Goal: Task Accomplishment & Management: Manage account settings

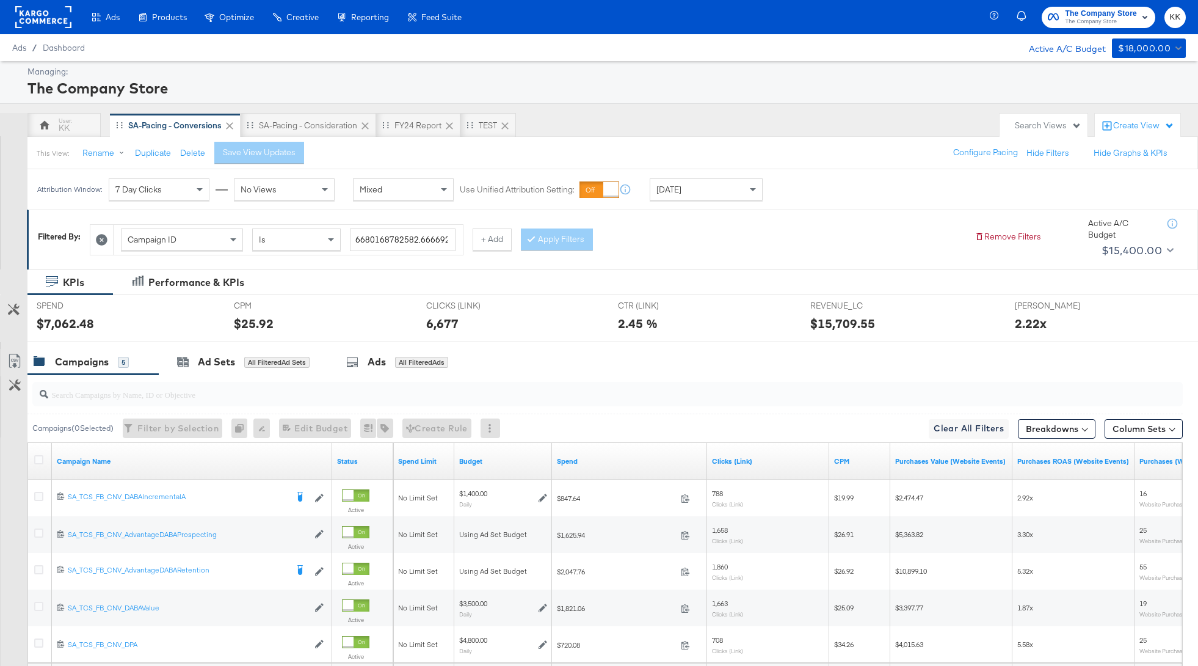
scroll to position [68, 0]
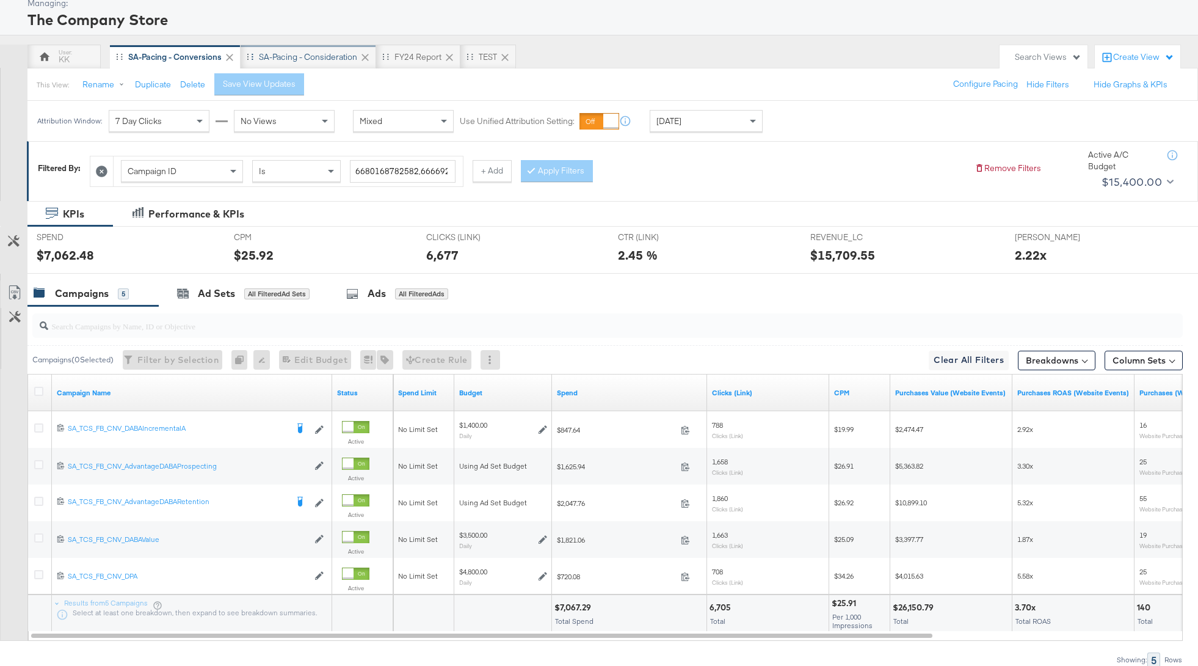
click at [296, 48] on div "SA-Pacing - Consideration" at bounding box center [309, 57] width 136 height 24
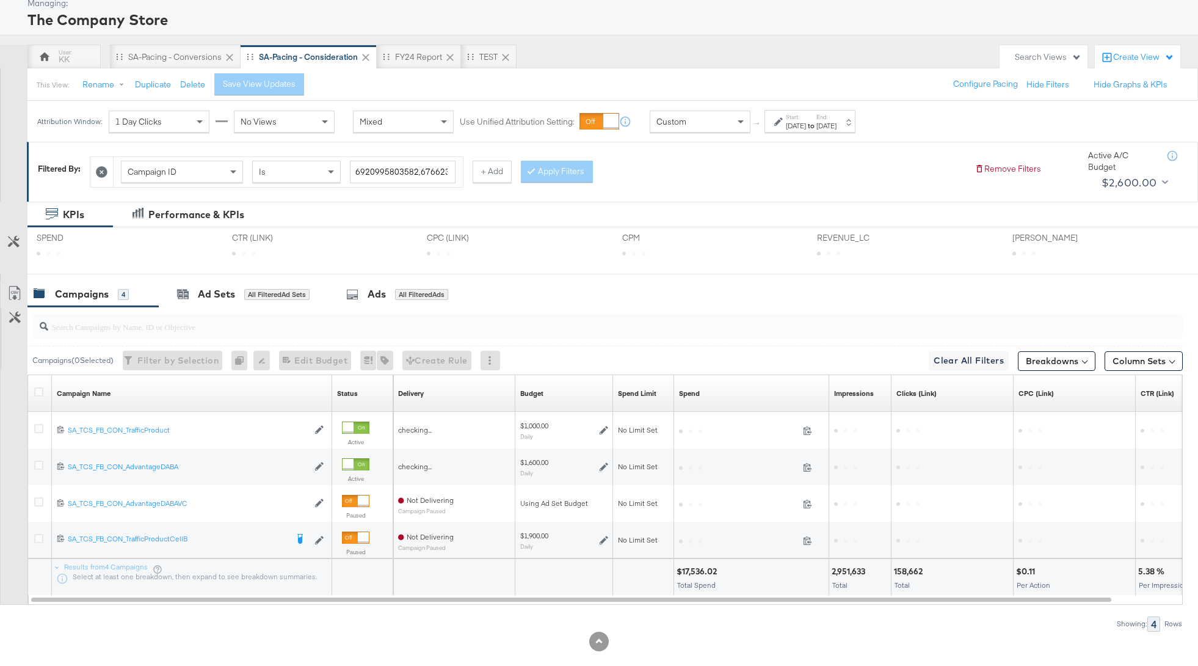
click at [171, 101] on div "Attribution Window: 1 Day Clicks No Views Mixed Use Unified Attribution Setting…" at bounding box center [448, 121] width 843 height 41
click at [170, 61] on div "SA-Pacing - Conversions" at bounding box center [174, 57] width 93 height 12
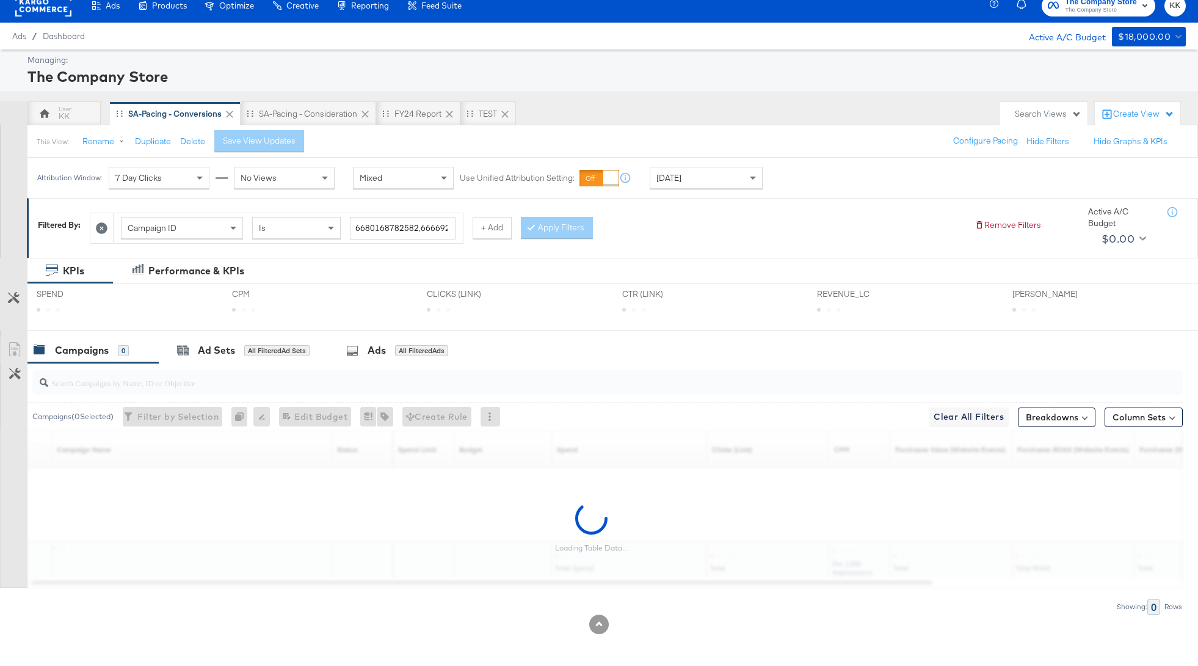
scroll to position [68, 0]
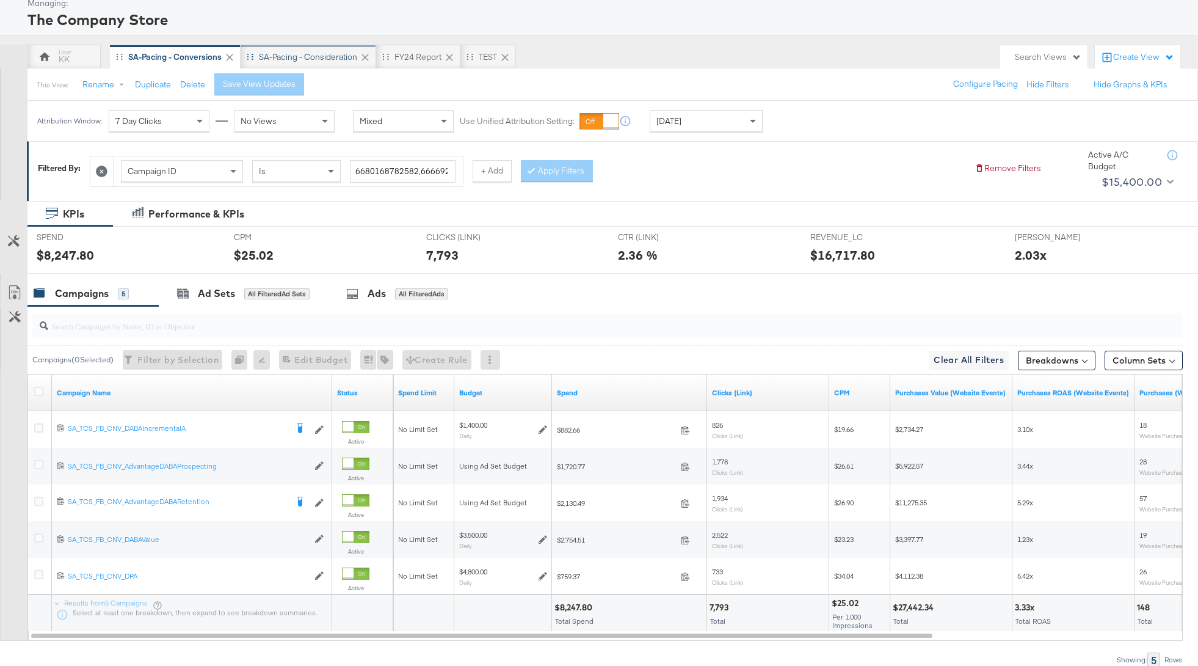
click at [311, 57] on div "SA-Pacing - Consideration" at bounding box center [308, 57] width 98 height 12
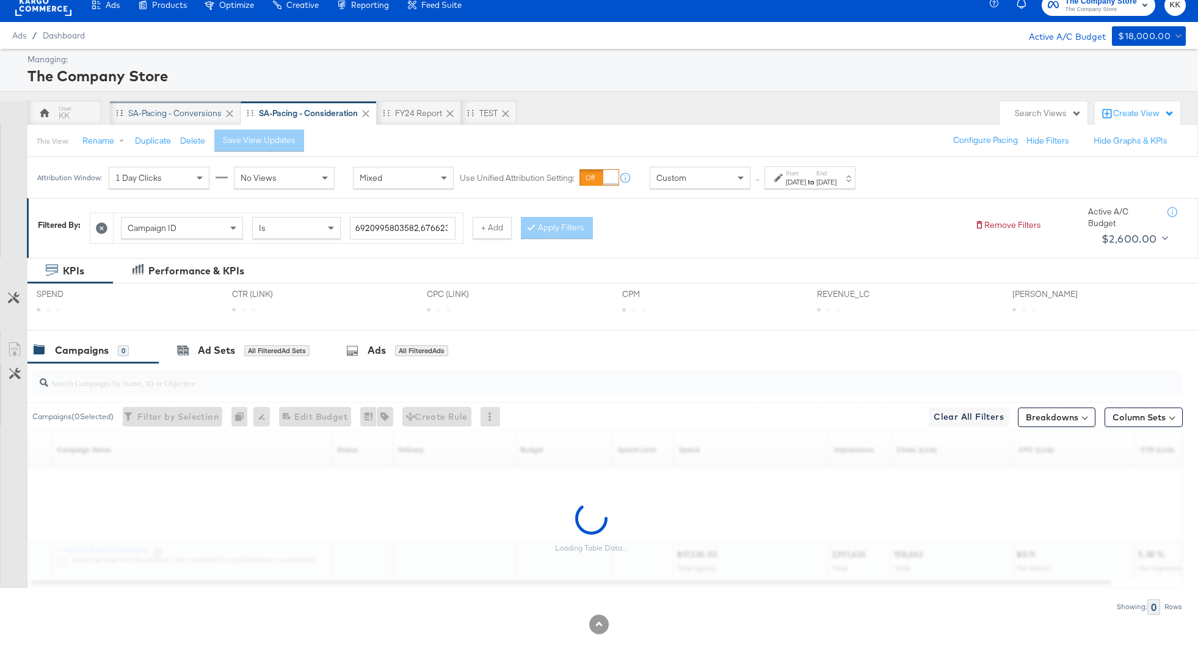
click at [167, 123] on div "SA-Pacing - Conversions" at bounding box center [175, 113] width 131 height 24
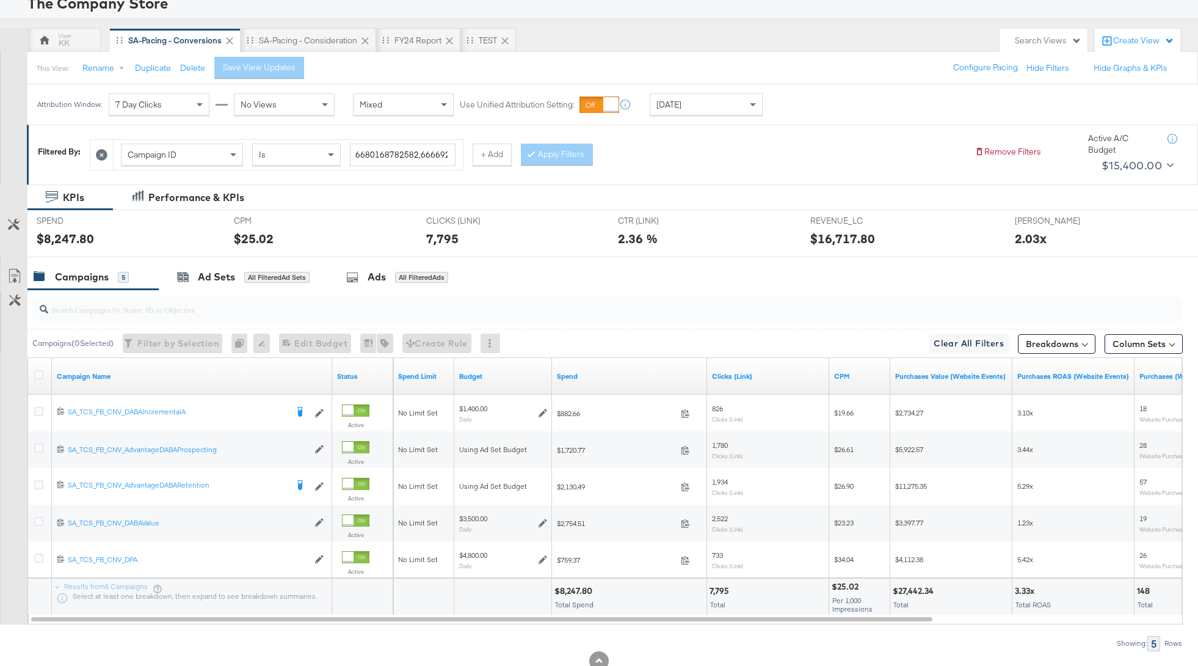
scroll to position [86, 0]
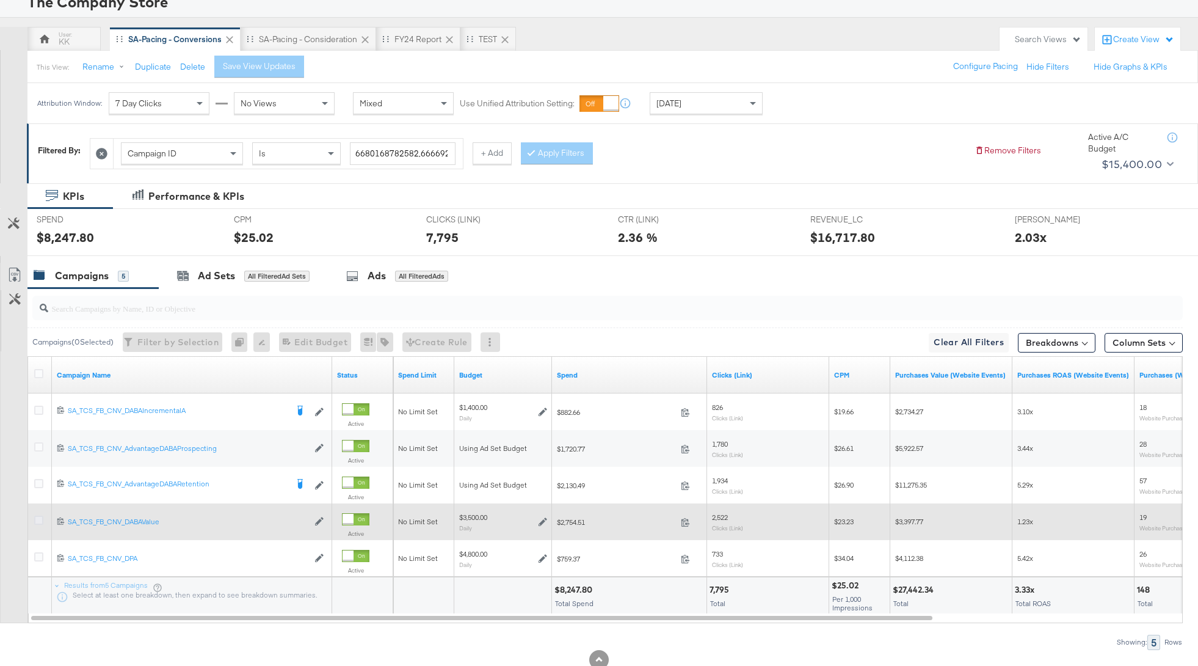
click at [34, 515] on icon at bounding box center [38, 519] width 9 height 9
click at [0, 0] on input "checkbox" at bounding box center [0, 0] width 0 height 0
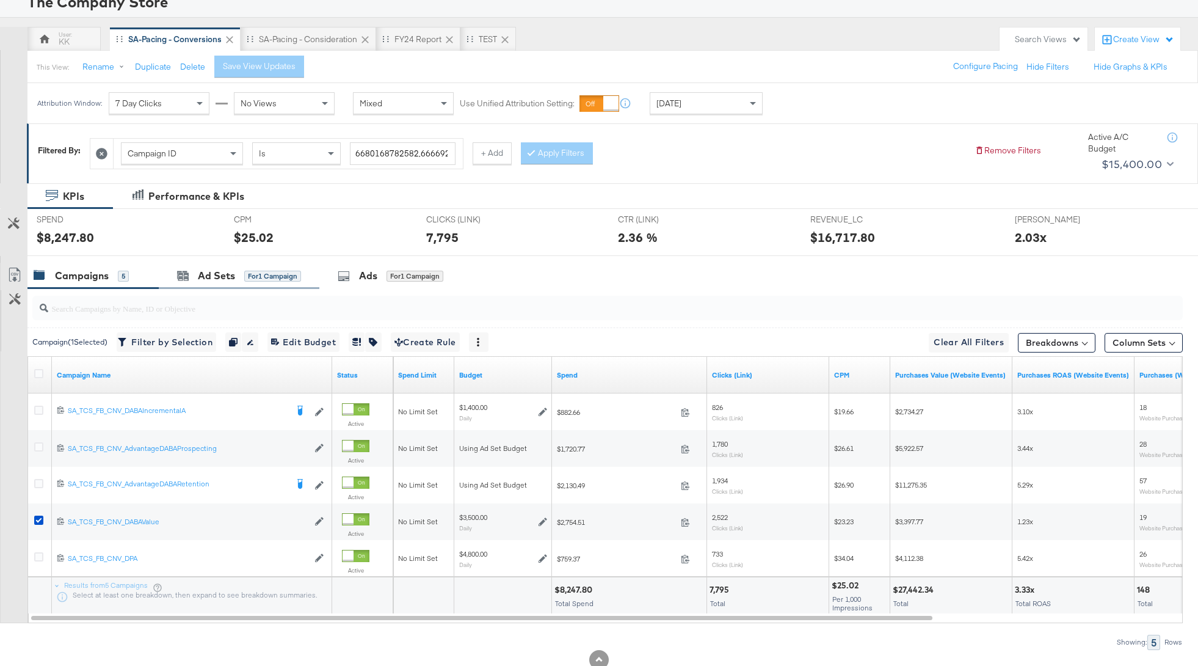
click at [202, 283] on div "Ad Sets for 1 Campaign" at bounding box center [239, 276] width 161 height 26
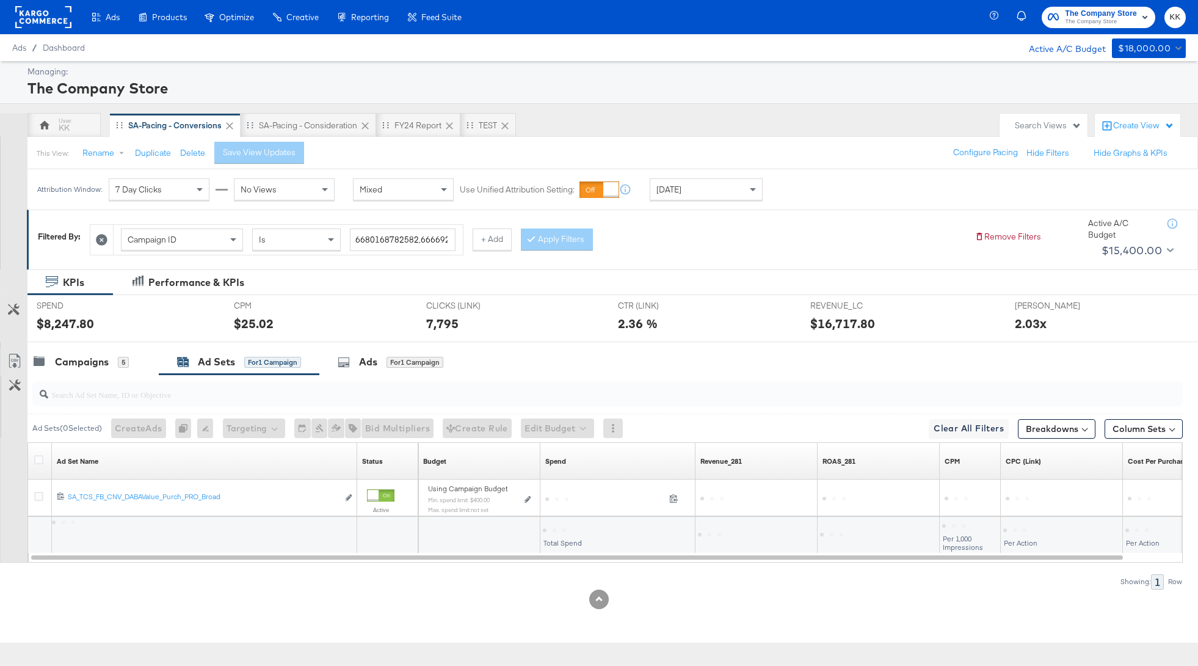
scroll to position [0, 0]
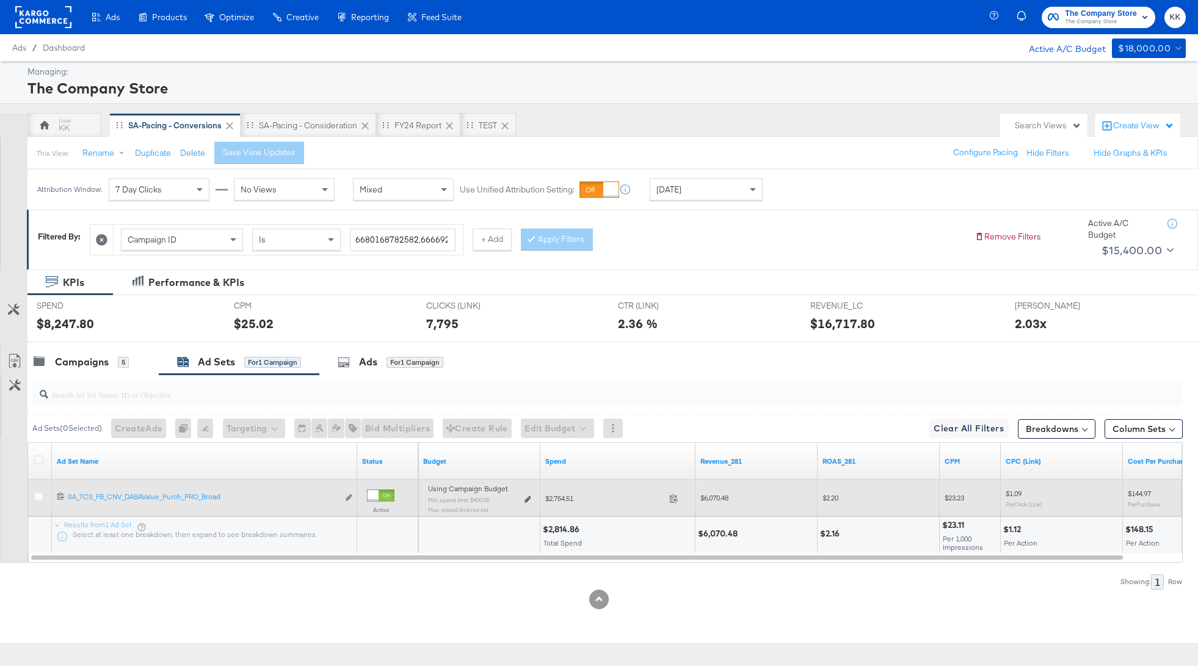
click at [527, 497] on icon at bounding box center [528, 499] width 6 height 7
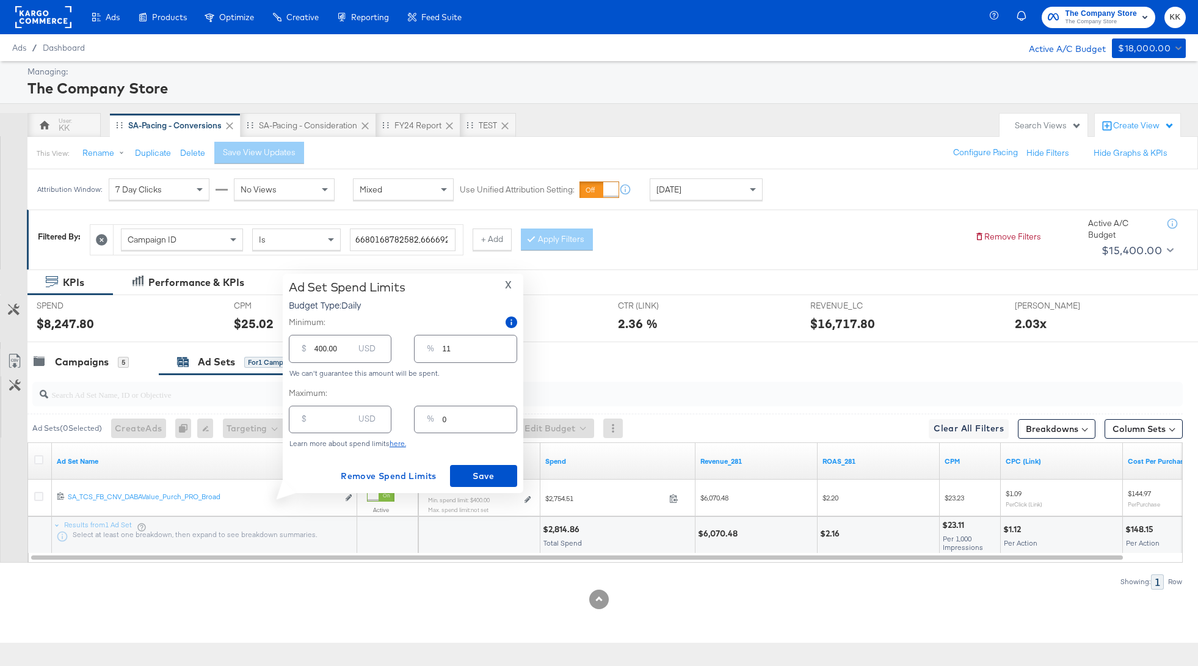
click at [324, 422] on input "number" at bounding box center [333, 414] width 39 height 26
type input "35"
type input "1"
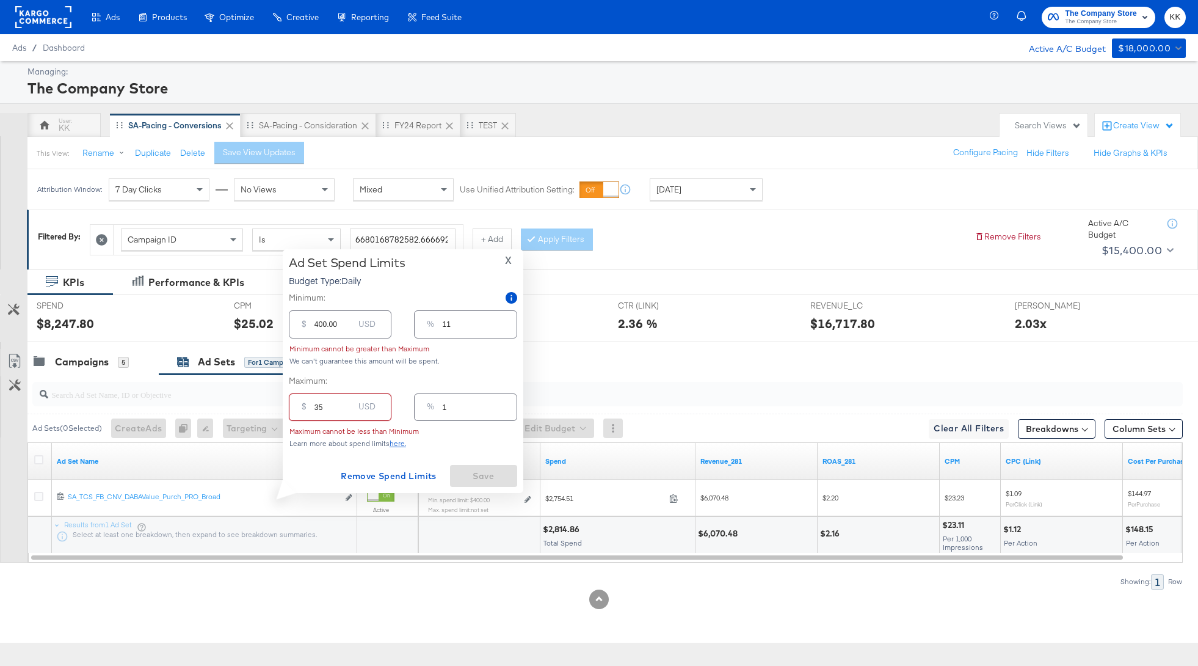
type input "350"
type input "10"
type input "3500"
type input "100"
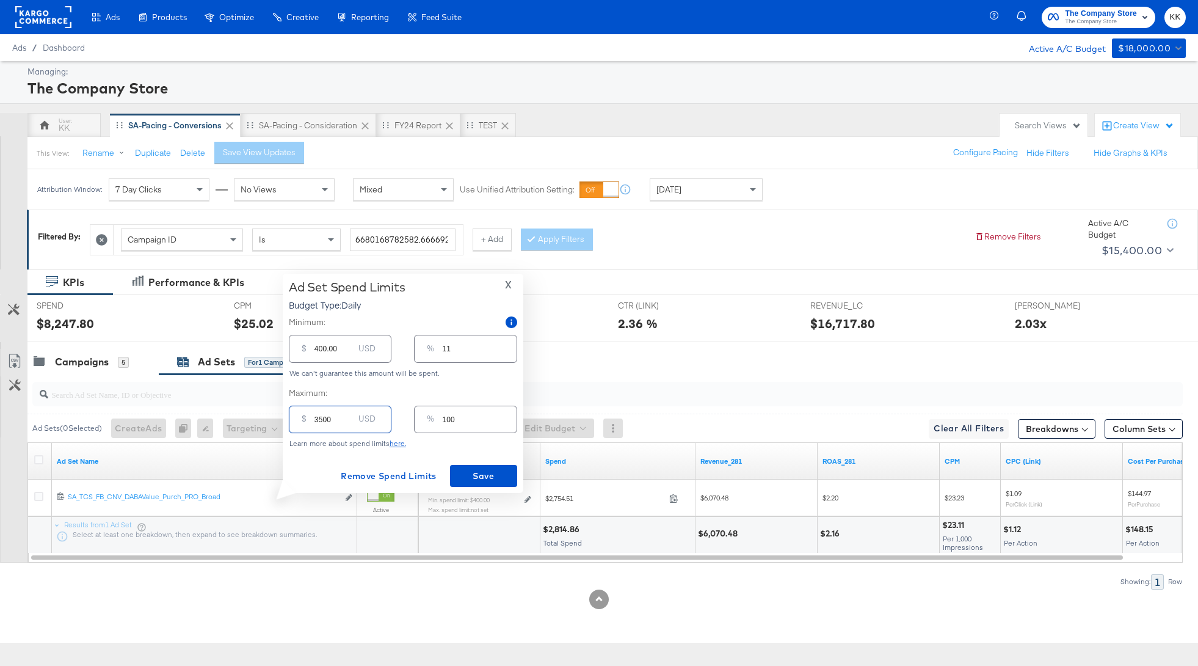
type input "3500.00"
click at [319, 351] on input "400.00" at bounding box center [333, 343] width 39 height 26
type input "00.00"
type input "0"
type input "200.00"
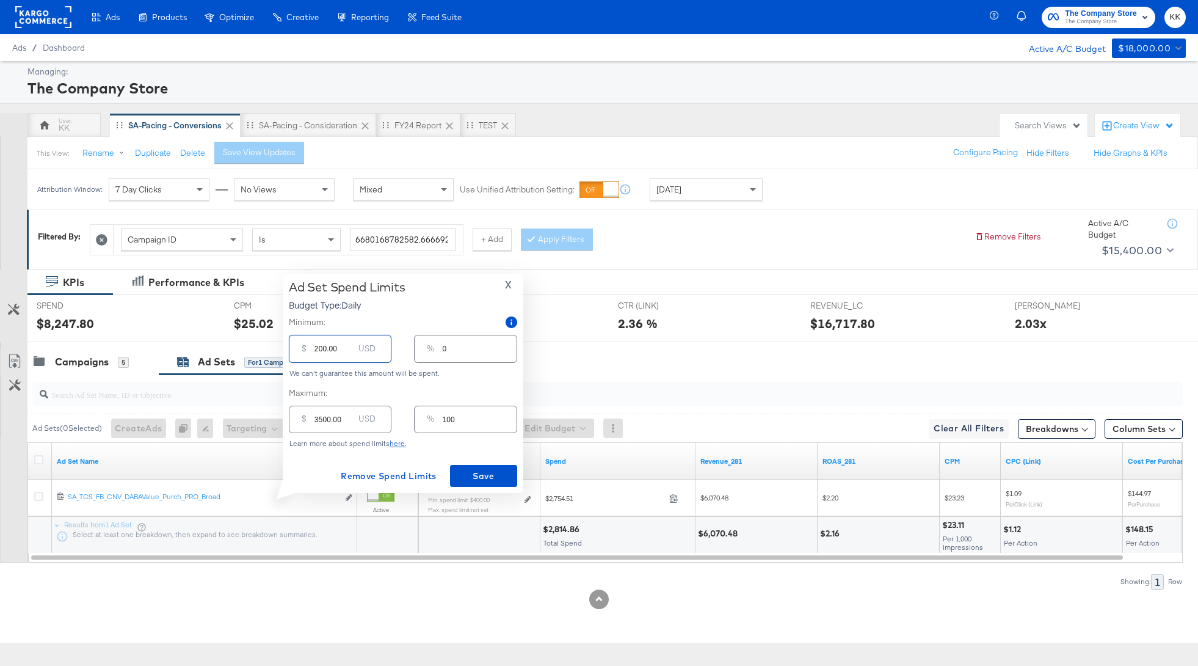
type input "6"
type input "200.00"
click at [492, 476] on span "Save" at bounding box center [483, 475] width 57 height 15
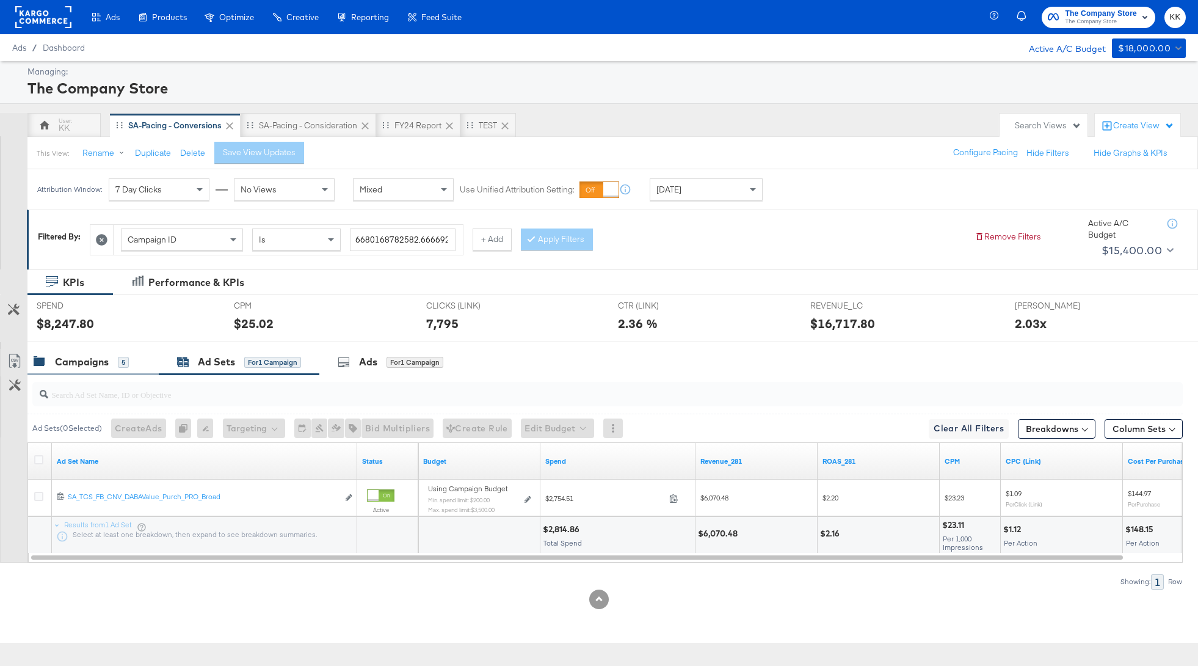
click at [114, 366] on div "Campaigns 5" at bounding box center [81, 362] width 95 height 14
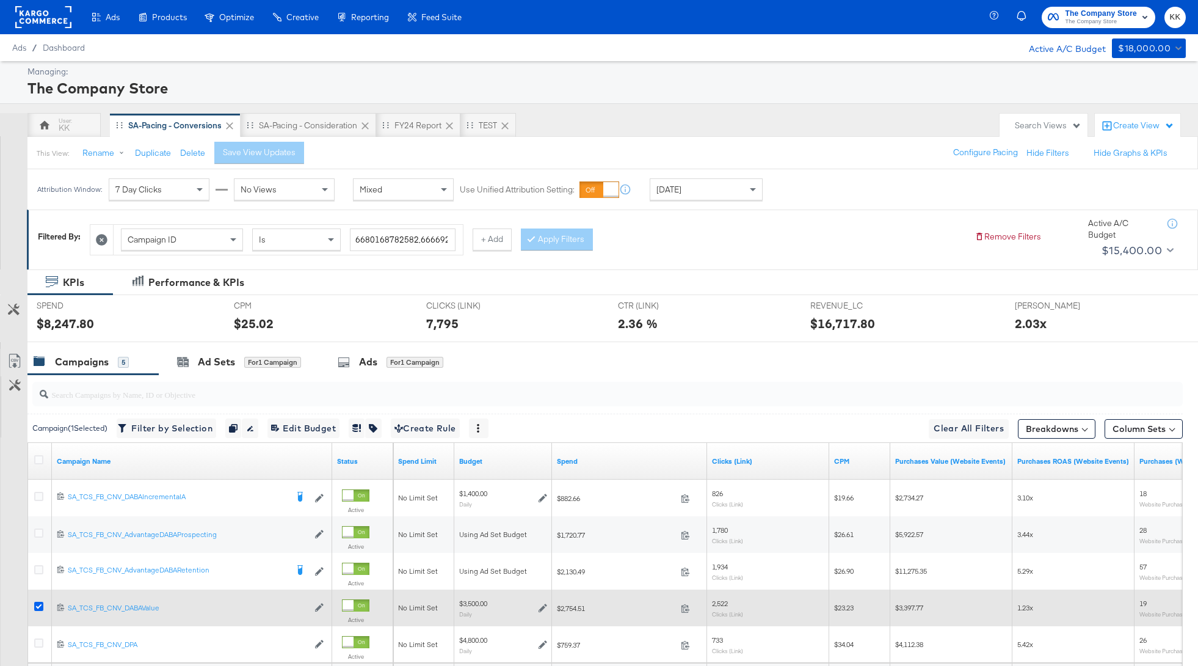
click at [38, 601] on icon at bounding box center [38, 605] width 9 height 9
click at [0, 0] on input "checkbox" at bounding box center [0, 0] width 0 height 0
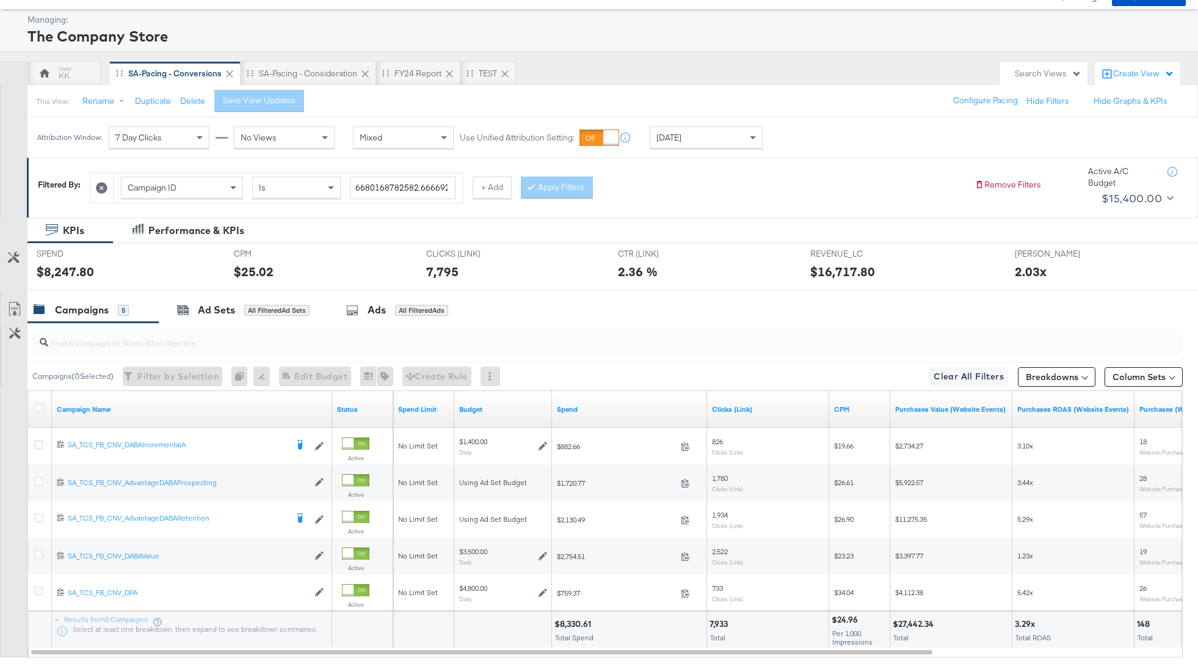
scroll to position [51, 0]
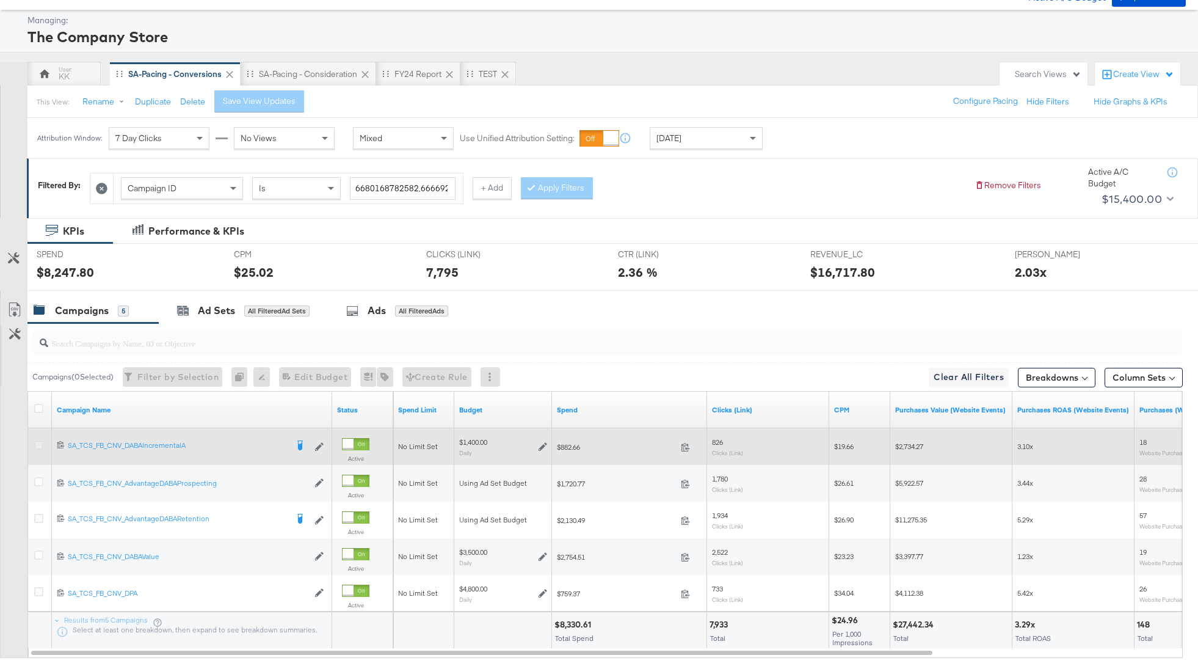
click at [34, 443] on icon at bounding box center [38, 444] width 9 height 9
click at [0, 0] on input "checkbox" at bounding box center [0, 0] width 0 height 0
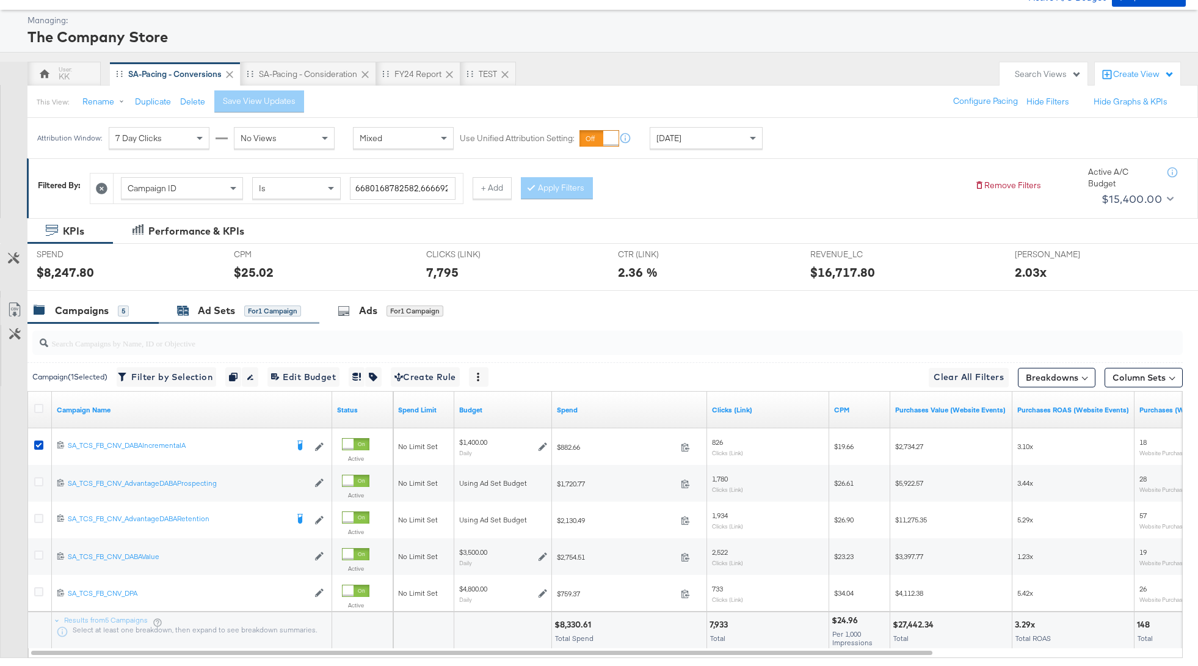
click at [203, 306] on div "Ad Sets" at bounding box center [216, 310] width 37 height 14
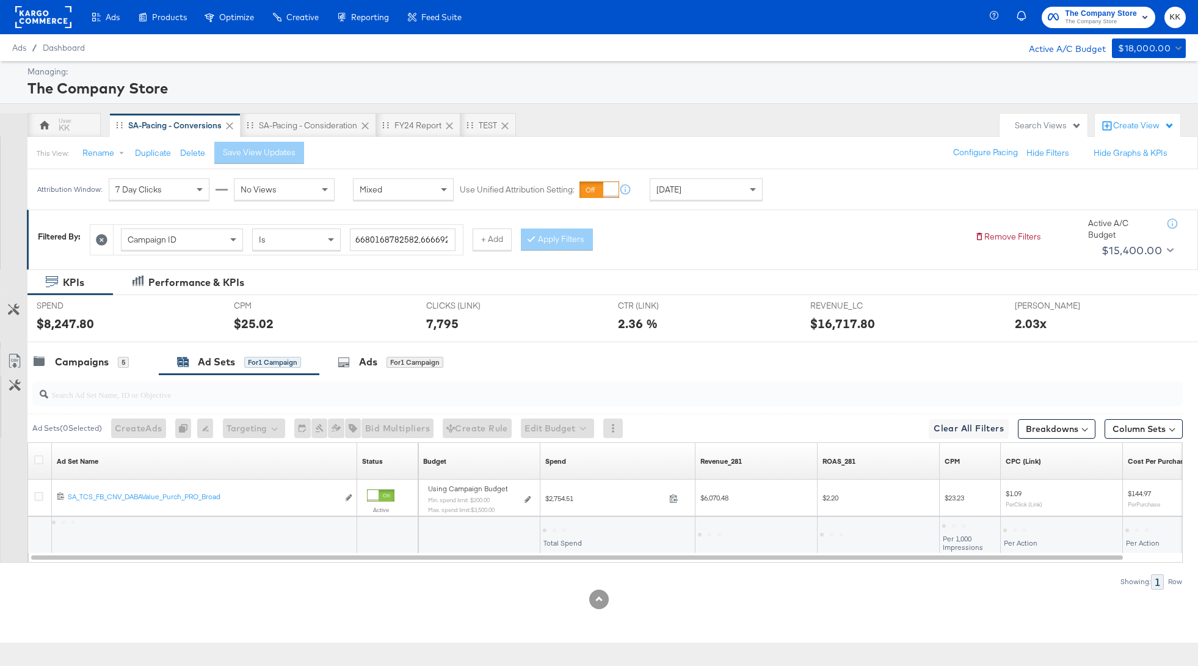
scroll to position [0, 0]
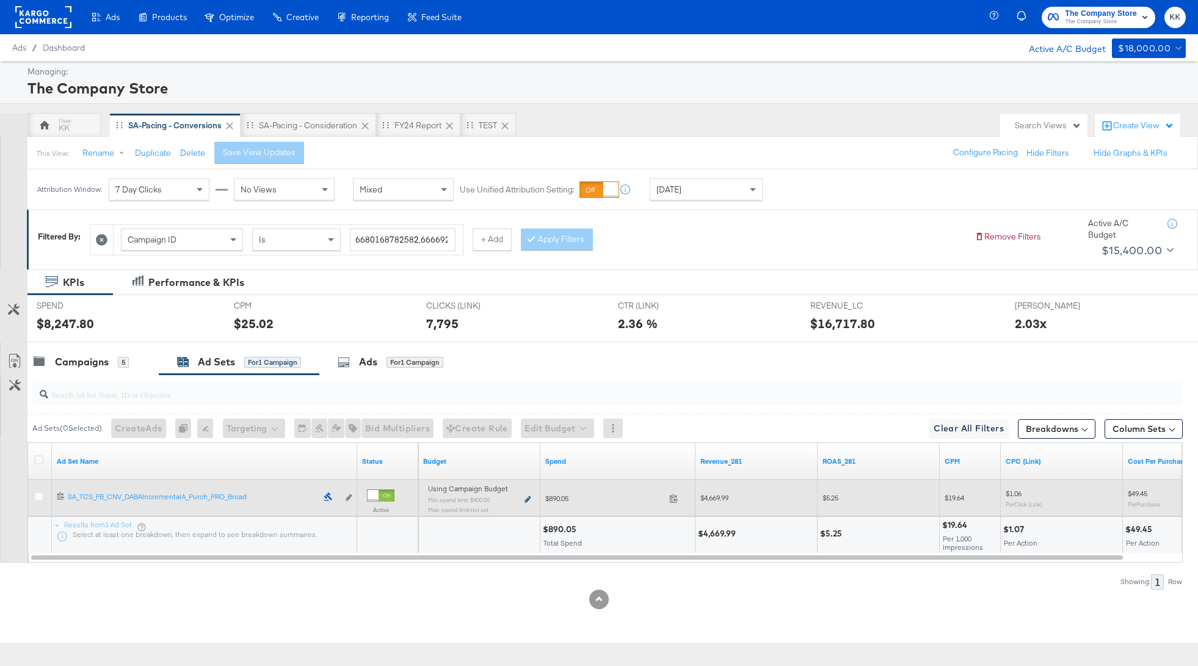
click at [526, 499] on icon at bounding box center [528, 499] width 6 height 7
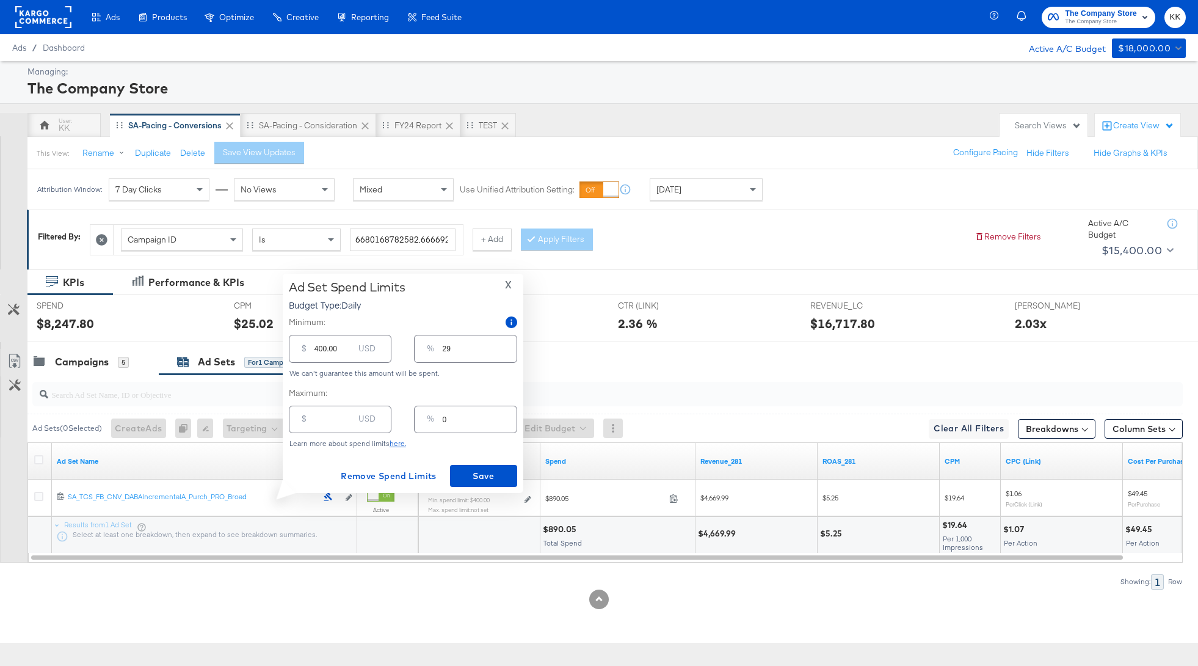
click at [317, 349] on input "400.00" at bounding box center [333, 343] width 39 height 26
type input "00.00"
type input "0"
type input "100.00"
type input "7"
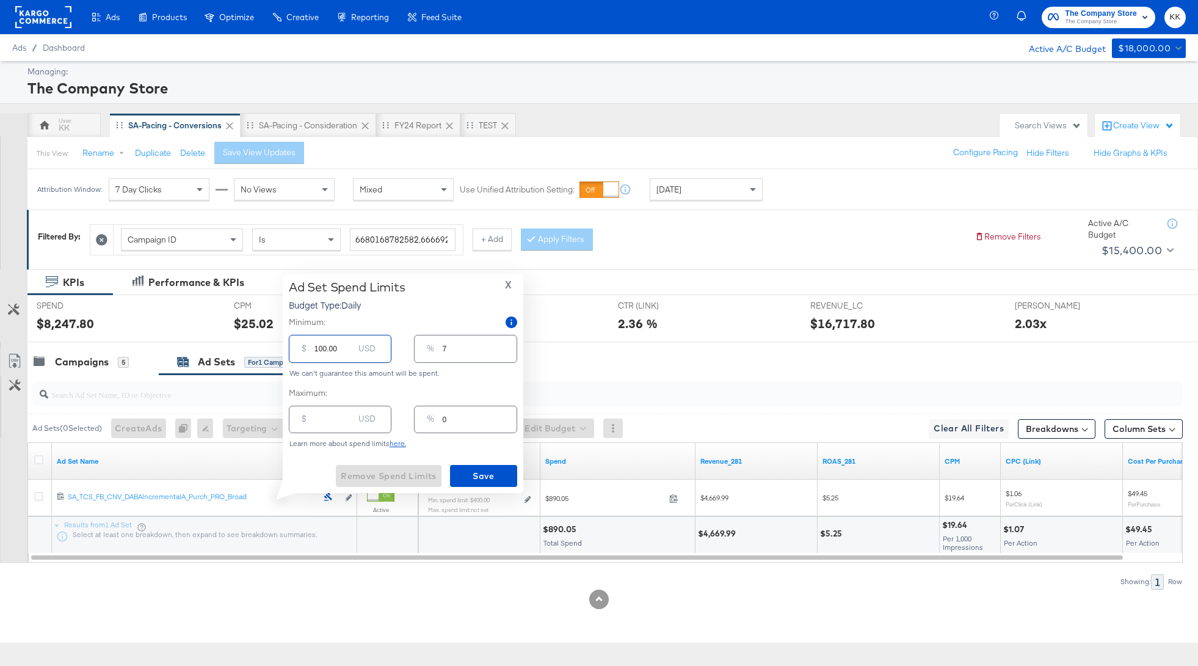
type input "1200.00"
type input "86"
type input "1200.00"
click at [489, 470] on span "Save" at bounding box center [483, 475] width 57 height 15
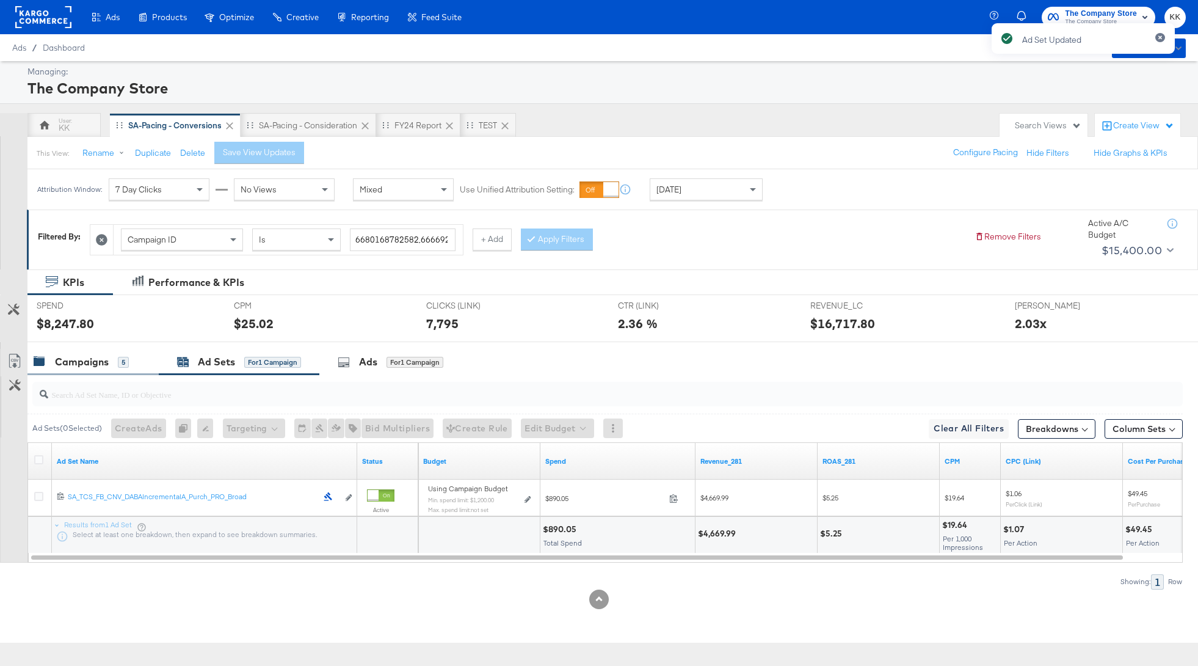
click at [76, 356] on div "Campaigns" at bounding box center [82, 362] width 54 height 14
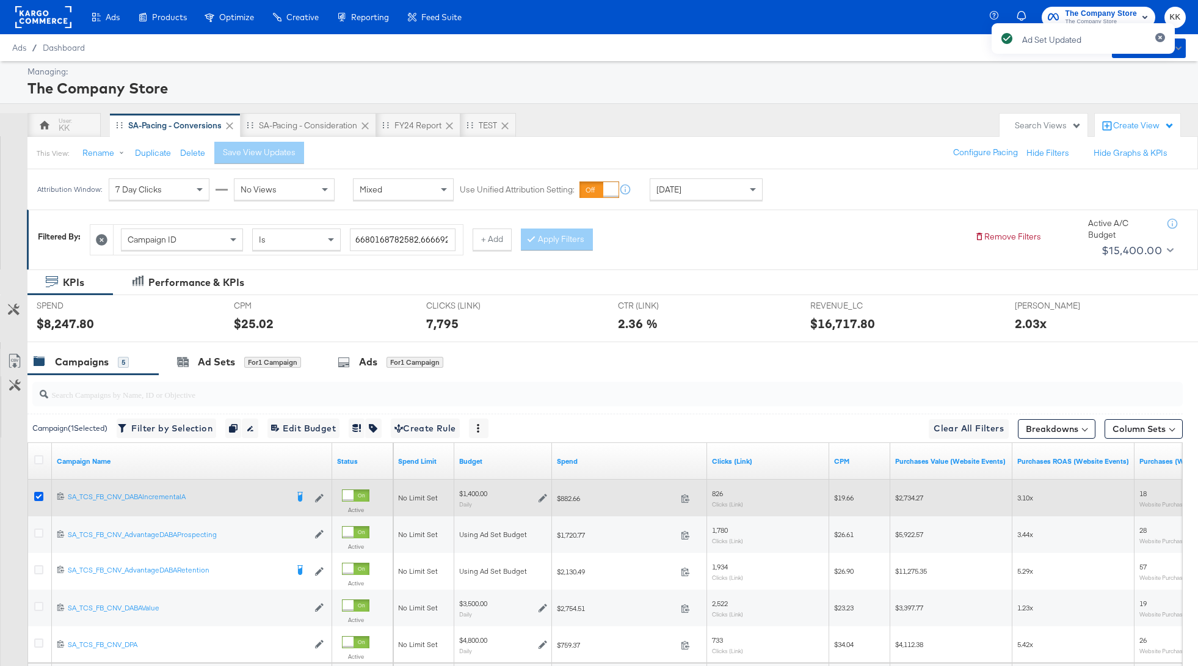
click at [41, 492] on icon at bounding box center [38, 496] width 9 height 9
click at [0, 0] on input "checkbox" at bounding box center [0, 0] width 0 height 0
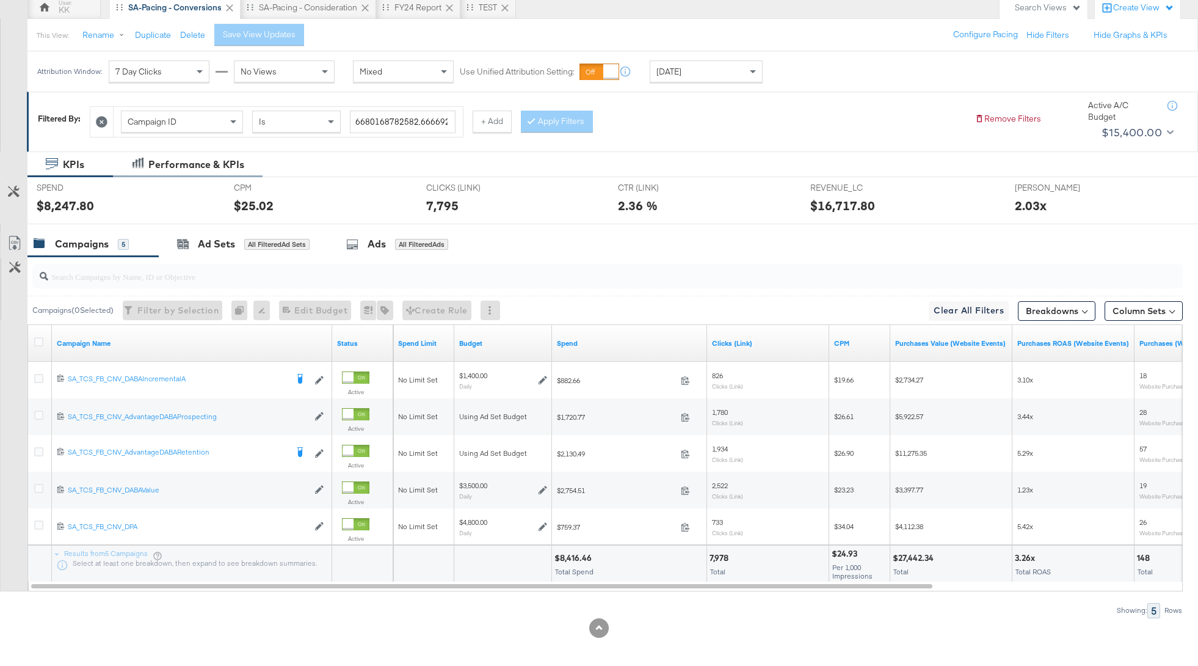
scroll to position [121, 0]
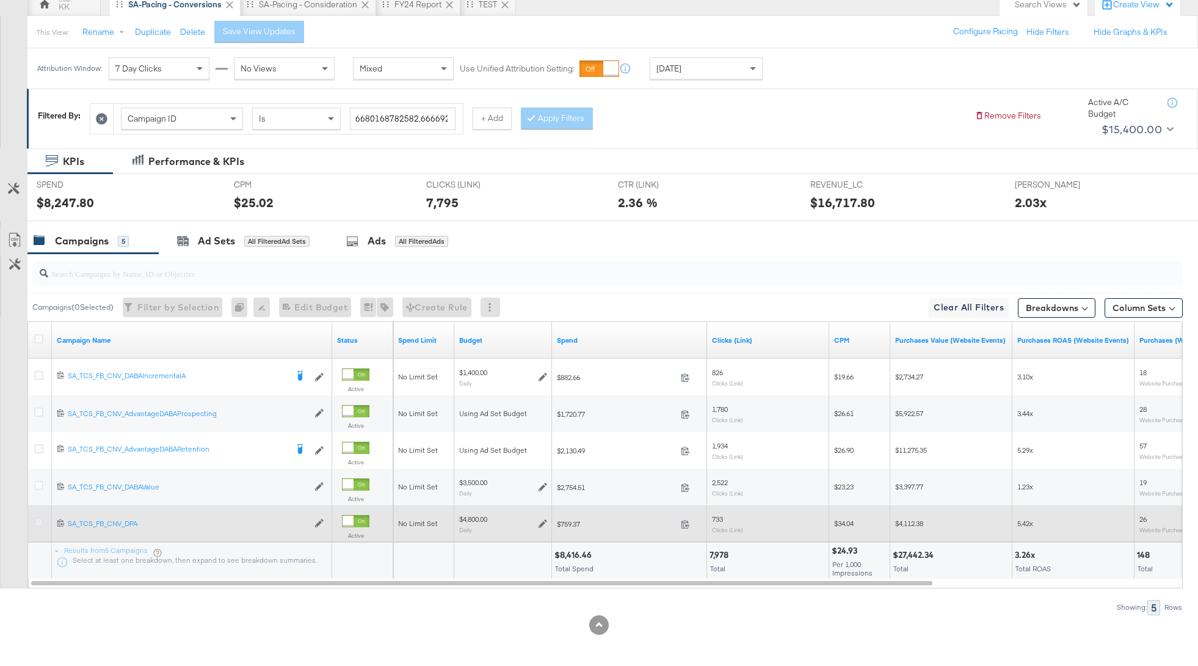
click at [42, 519] on icon at bounding box center [38, 521] width 9 height 9
click at [0, 0] on input "checkbox" at bounding box center [0, 0] width 0 height 0
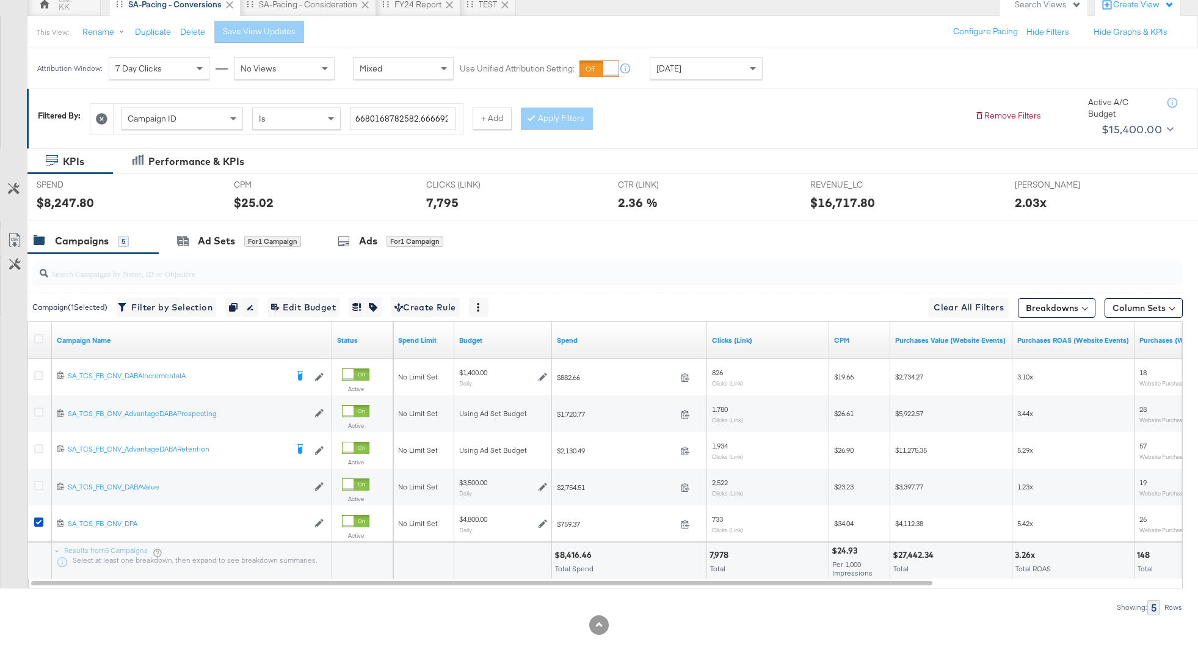
click at [216, 213] on div "SPEND SPEND $8,247.80" at bounding box center [125, 197] width 197 height 46
click at [216, 239] on div "Ad Sets" at bounding box center [216, 241] width 37 height 14
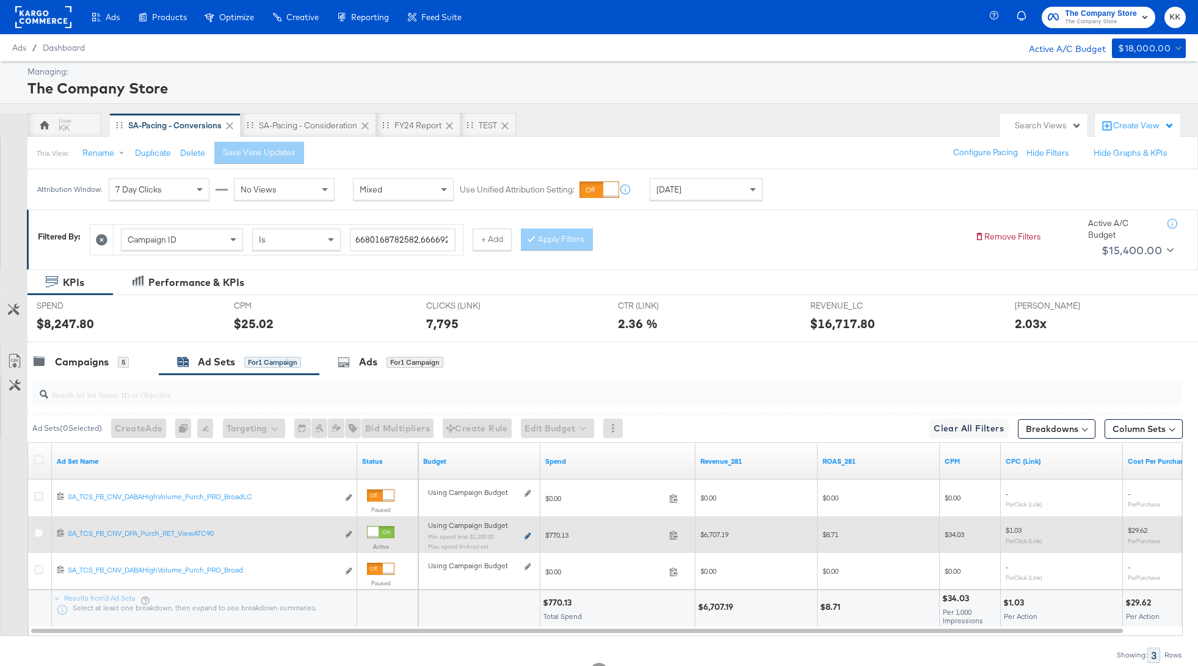
click at [526, 532] on icon at bounding box center [528, 535] width 6 height 7
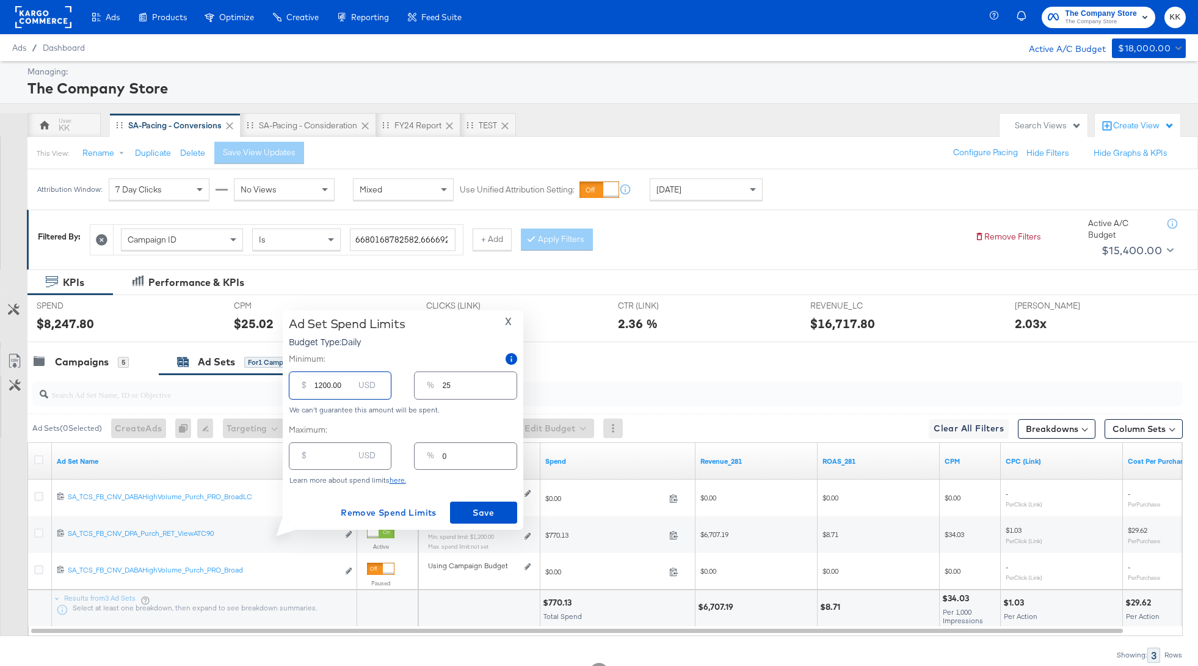
click at [320, 385] on input "1200.00" at bounding box center [333, 380] width 39 height 26
type input "100.00"
type input "2"
type input "1400.00"
type input "29"
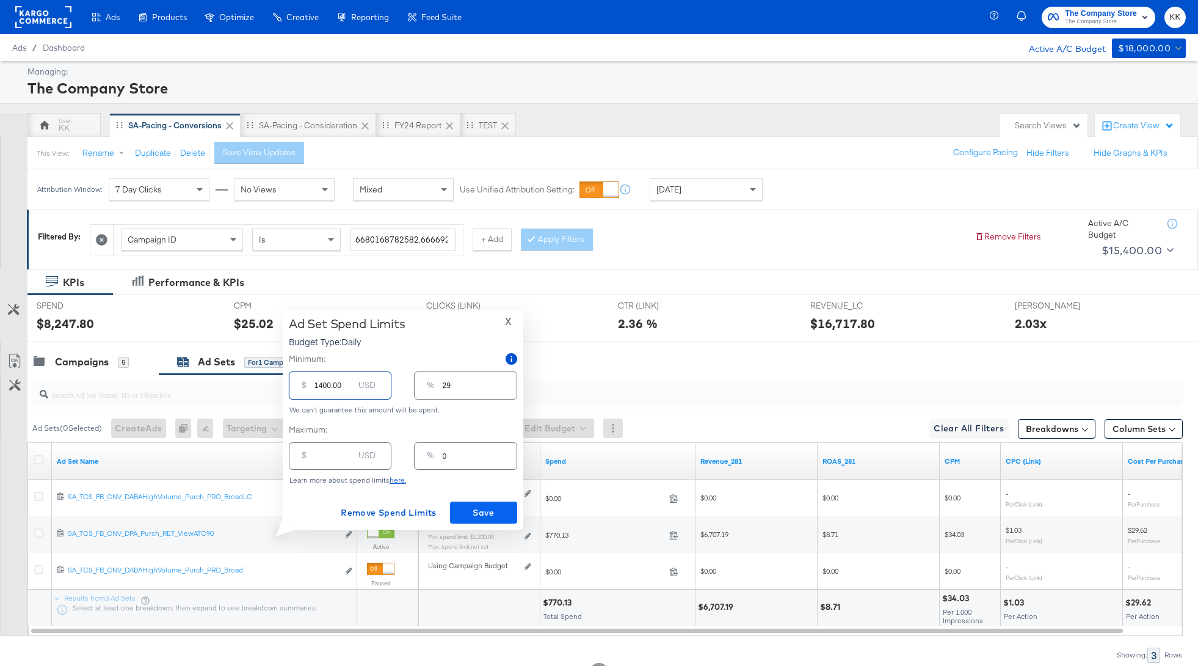
type input "1400.00"
click at [481, 510] on span "Save" at bounding box center [483, 512] width 57 height 15
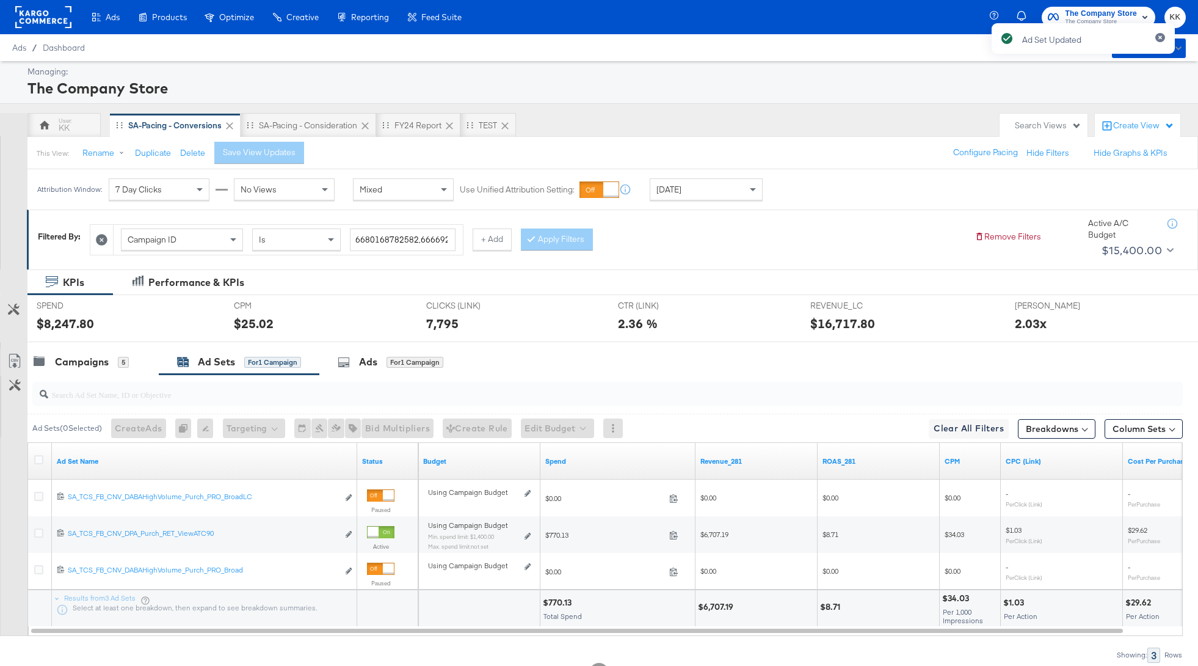
click at [66, 406] on div at bounding box center [607, 393] width 1150 height 29
click at [72, 362] on div "Campaigns" at bounding box center [82, 362] width 54 height 14
